Goal: Task Accomplishment & Management: Use online tool/utility

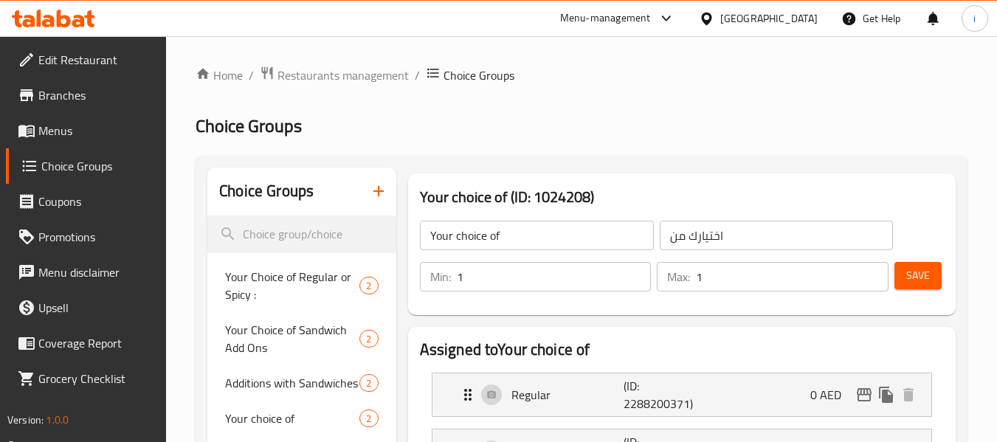
click at [747, 20] on div "[GEOGRAPHIC_DATA]" at bounding box center [768, 18] width 97 height 16
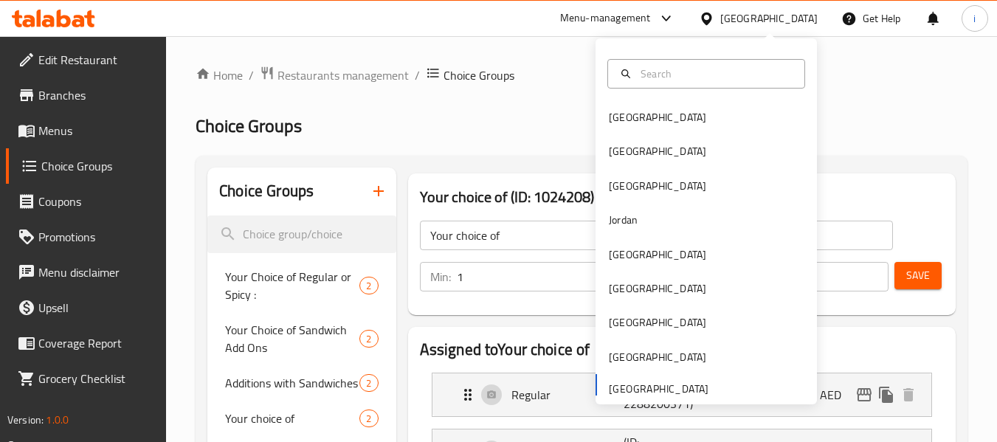
click at [613, 15] on div "Menu-management" at bounding box center [605, 19] width 91 height 18
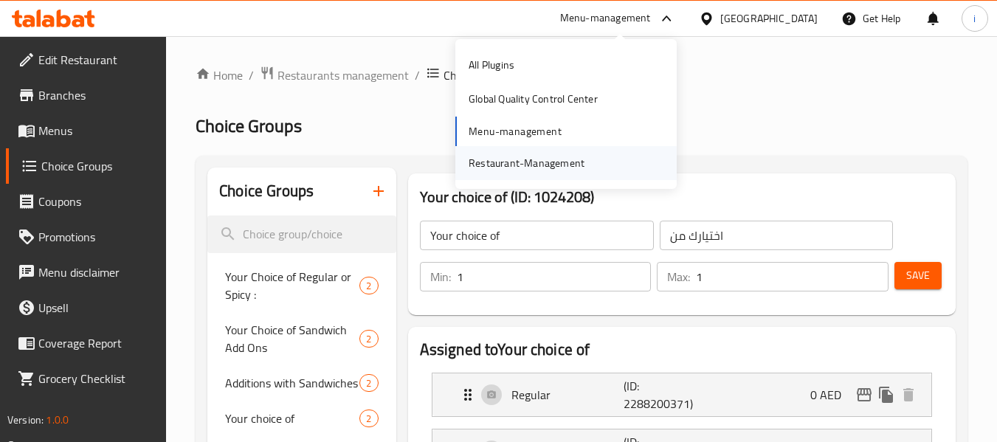
click at [586, 164] on div "Restaurant-Management" at bounding box center [526, 163] width 139 height 34
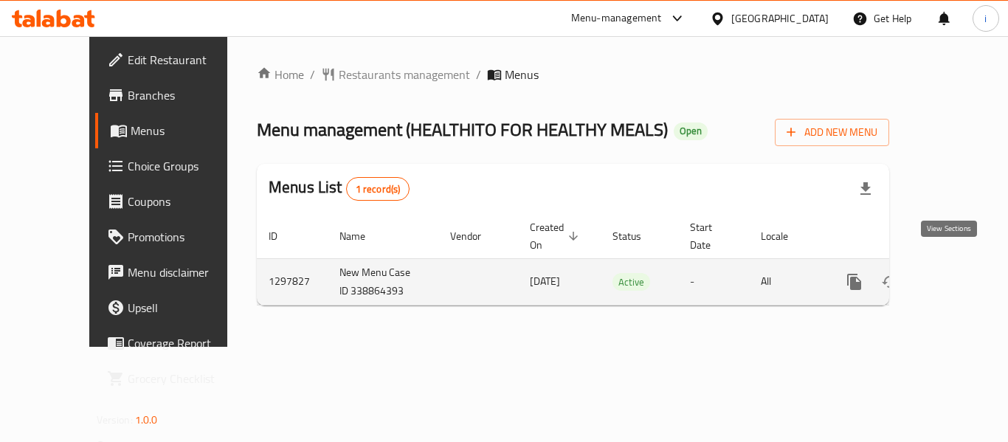
click at [952, 273] on icon "enhanced table" at bounding box center [961, 282] width 18 height 18
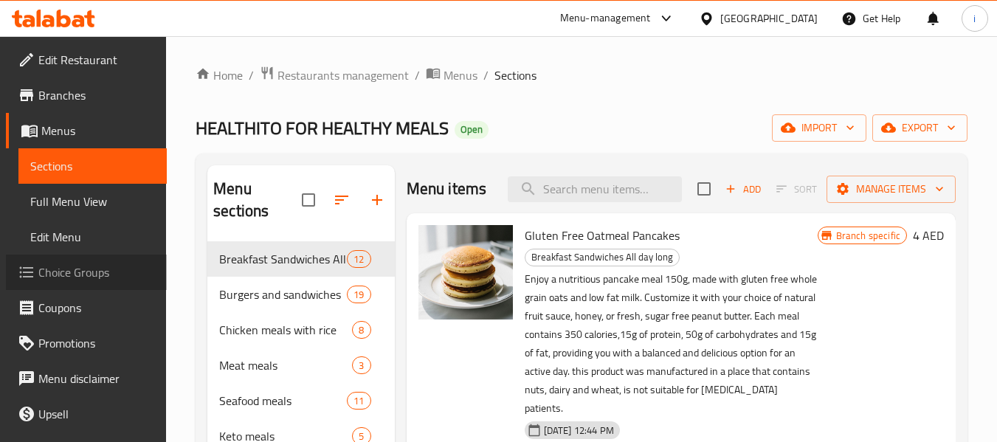
click at [100, 274] on span "Choice Groups" at bounding box center [96, 272] width 117 height 18
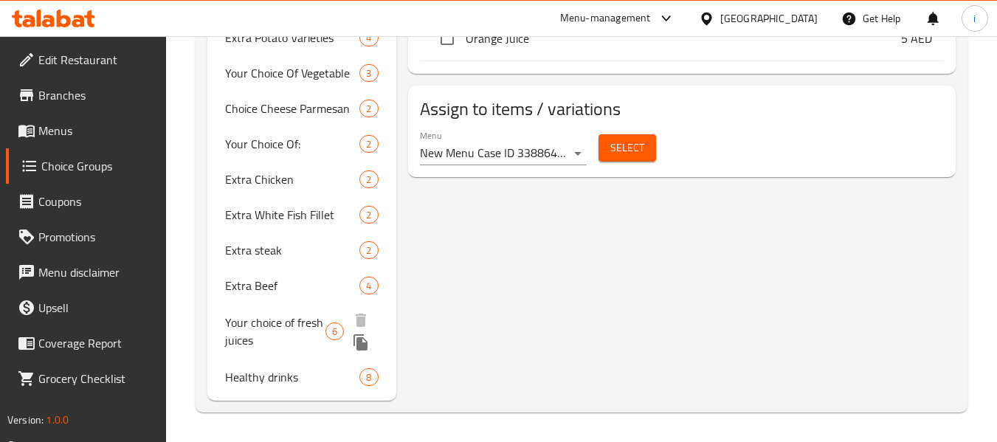
scroll to position [891, 0]
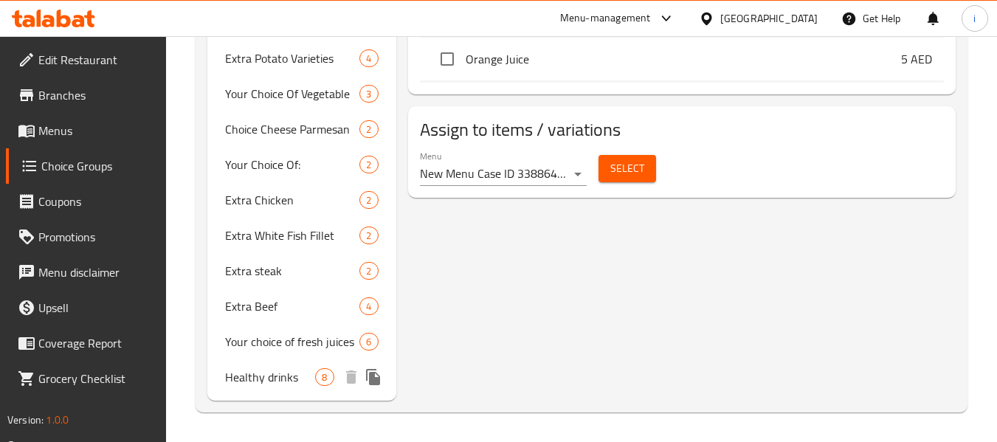
drag, startPoint x: 265, startPoint y: 375, endPoint x: 274, endPoint y: 374, distance: 9.6
click at [266, 375] on span "Healthy drinks" at bounding box center [270, 377] width 90 height 18
type input "Healthy drinks"
type input "مشروبات صحيه"
type input "8"
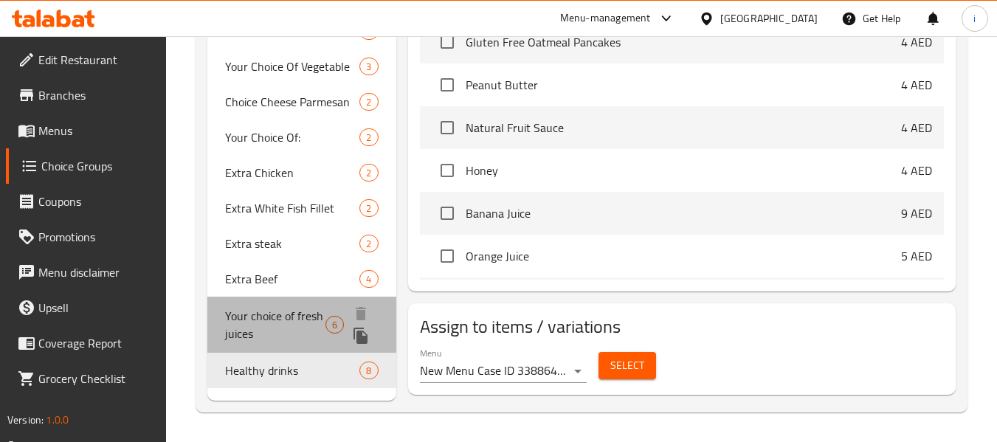
click at [246, 319] on span "Your choice of fresh juices" at bounding box center [275, 324] width 100 height 35
type input "Your choice of fresh juices"
type input "اختيارك من العصائر الطازجة"
type input "5"
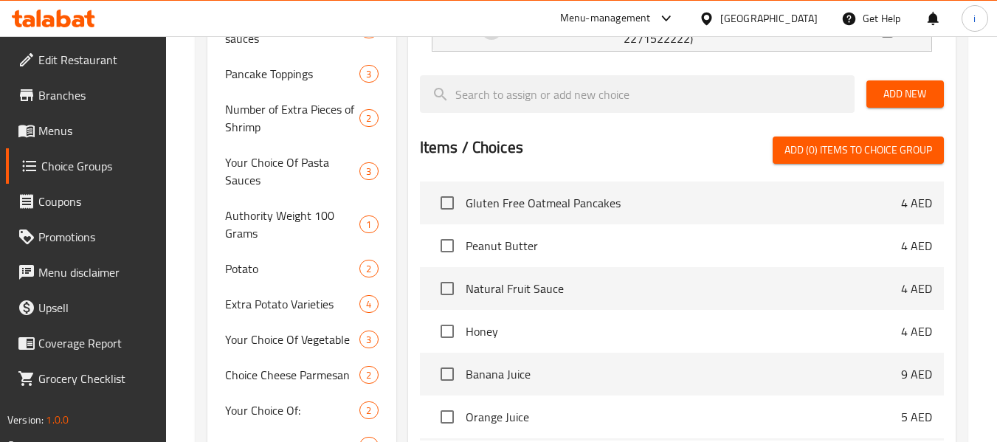
scroll to position [670, 0]
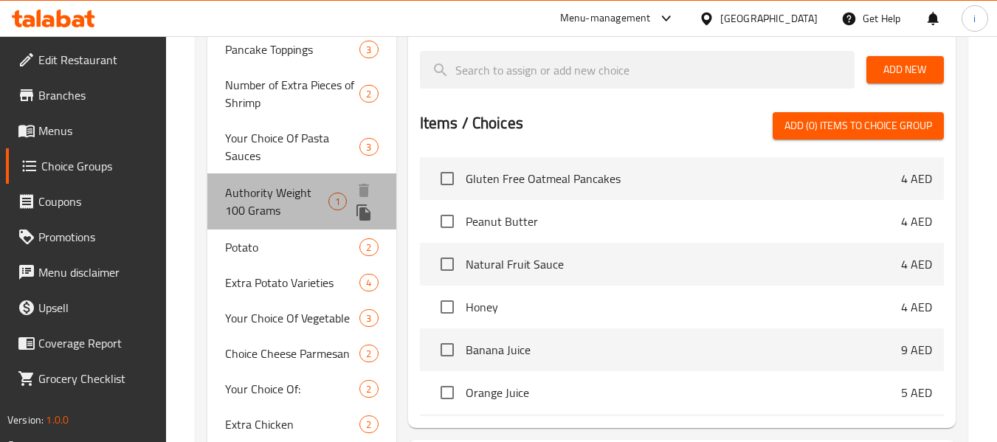
click at [249, 209] on span "Authority Weight 100 Grams" at bounding box center [276, 201] width 103 height 35
type input "Authority Weight 100 Grams"
type input "وزن السلطة 100 جرام"
type input "4"
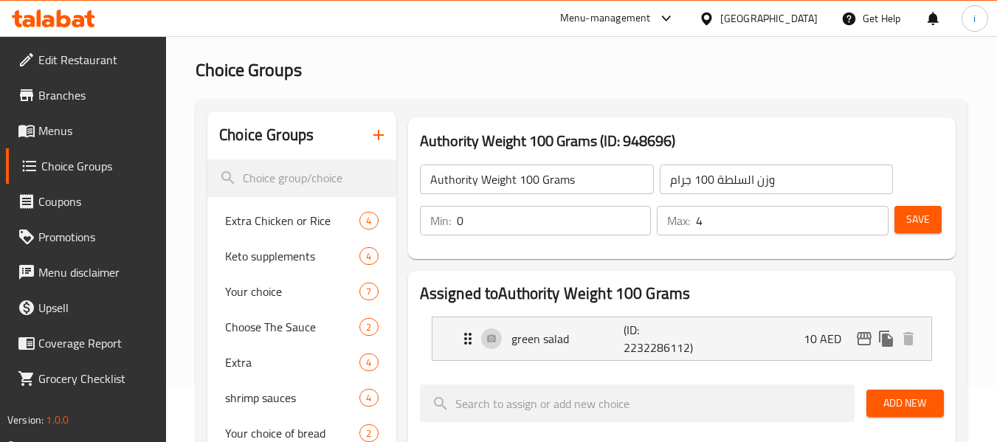
scroll to position [0, 0]
